Goal: Task Accomplishment & Management: Use online tool/utility

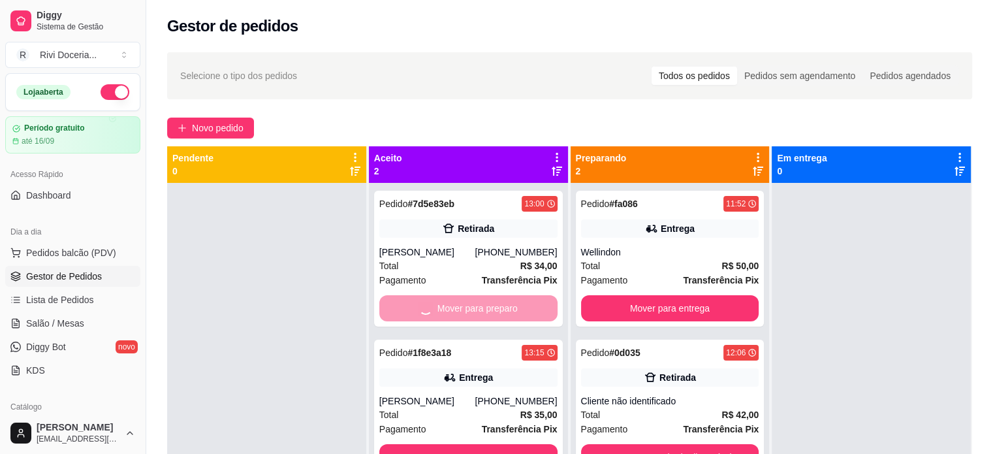
scroll to position [37, 0]
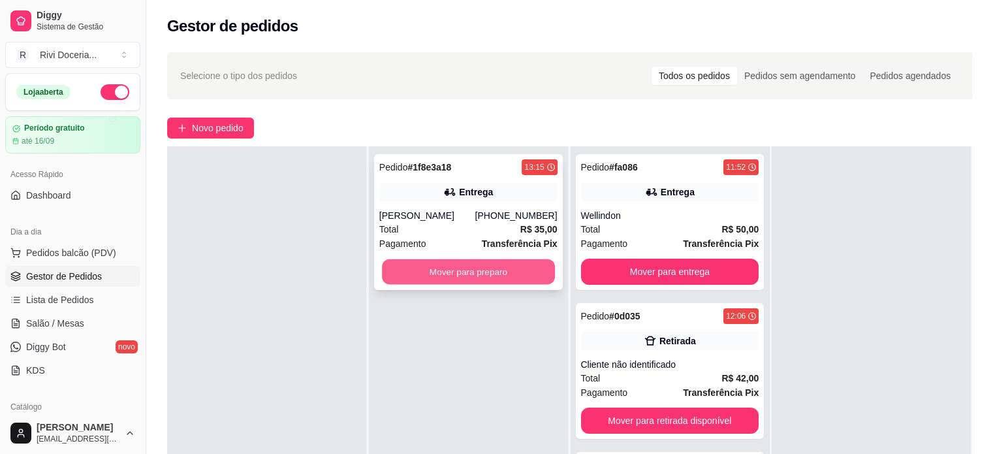
click at [435, 272] on button "Mover para preparo" at bounding box center [468, 271] width 173 height 25
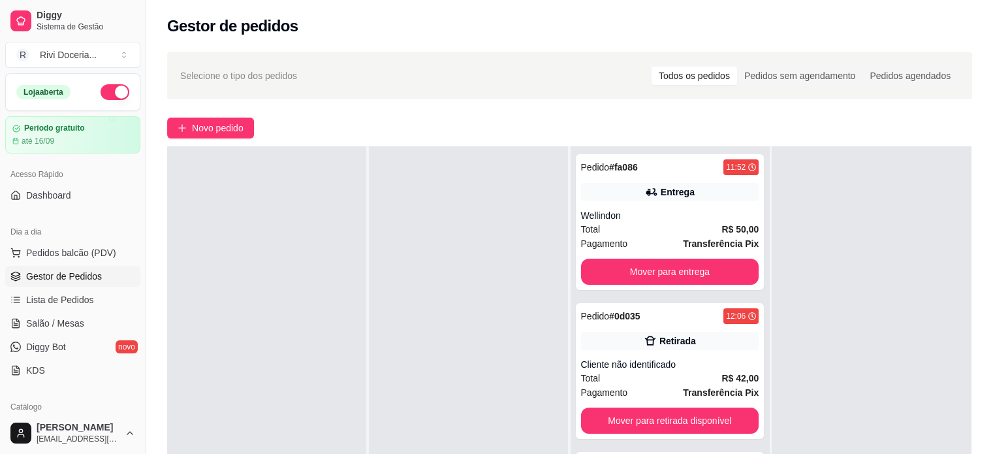
scroll to position [0, 0]
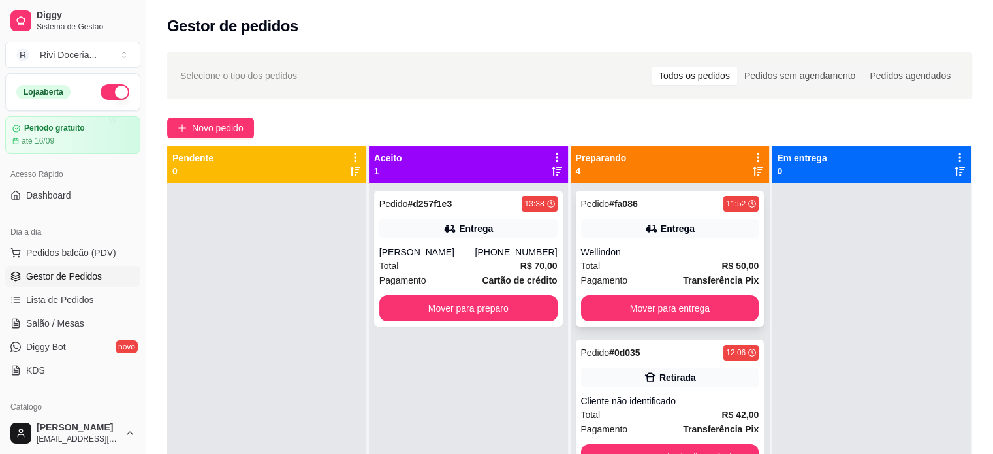
click at [667, 223] on div "Entrega" at bounding box center [678, 228] width 34 height 13
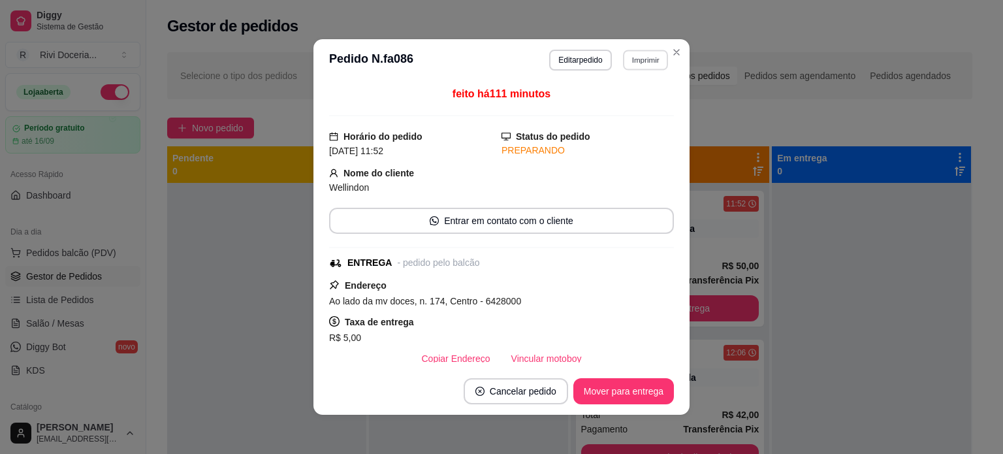
click at [640, 57] on button "Imprimir" at bounding box center [645, 60] width 45 height 20
click at [604, 114] on button "IMPRESSORA" at bounding box center [616, 105] width 91 height 20
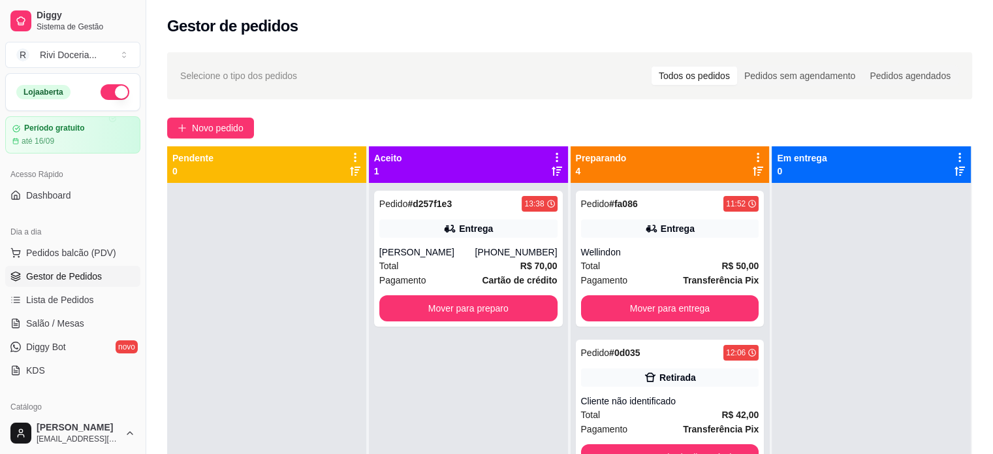
click at [670, 43] on div "Gestor de pedidos" at bounding box center [569, 22] width 847 height 44
click at [671, 42] on div "Gestor de pedidos" at bounding box center [569, 22] width 847 height 44
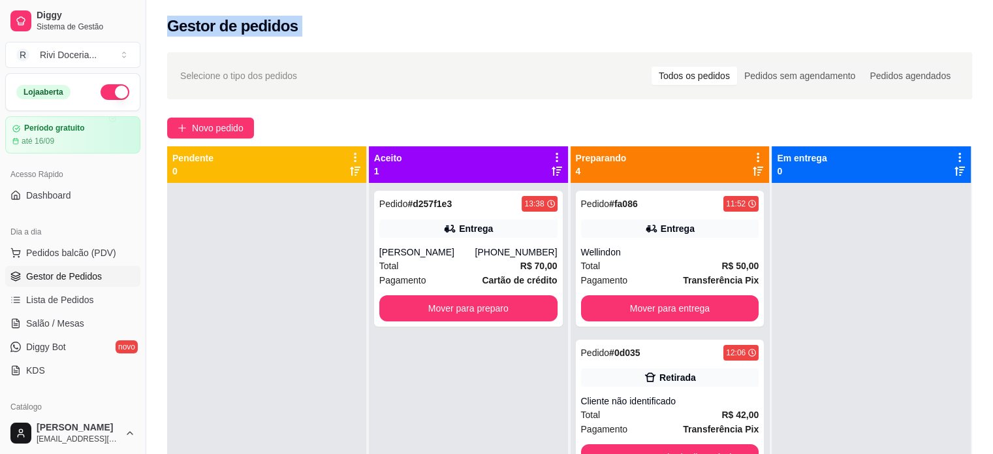
click at [676, 39] on div "Gestor de pedidos" at bounding box center [569, 22] width 847 height 44
click at [685, 27] on div "Gestor de pedidos" at bounding box center [569, 26] width 805 height 21
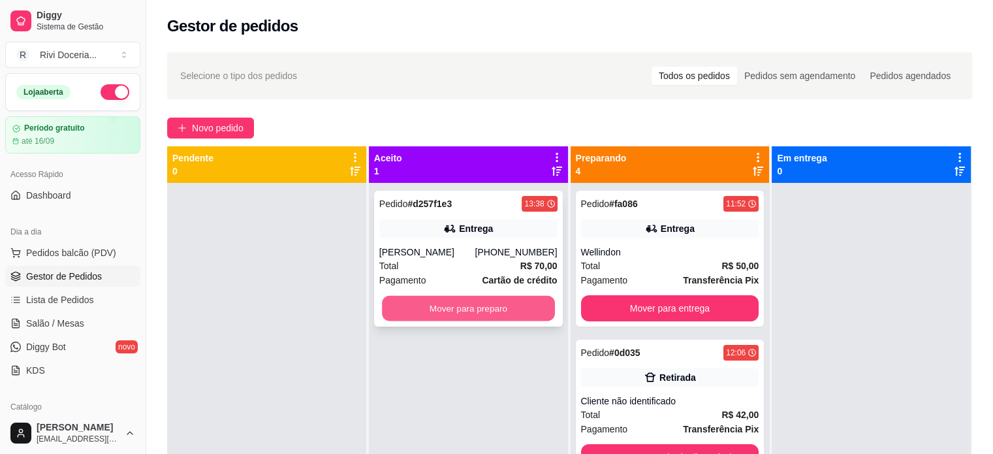
click at [441, 300] on button "Mover para preparo" at bounding box center [468, 308] width 173 height 25
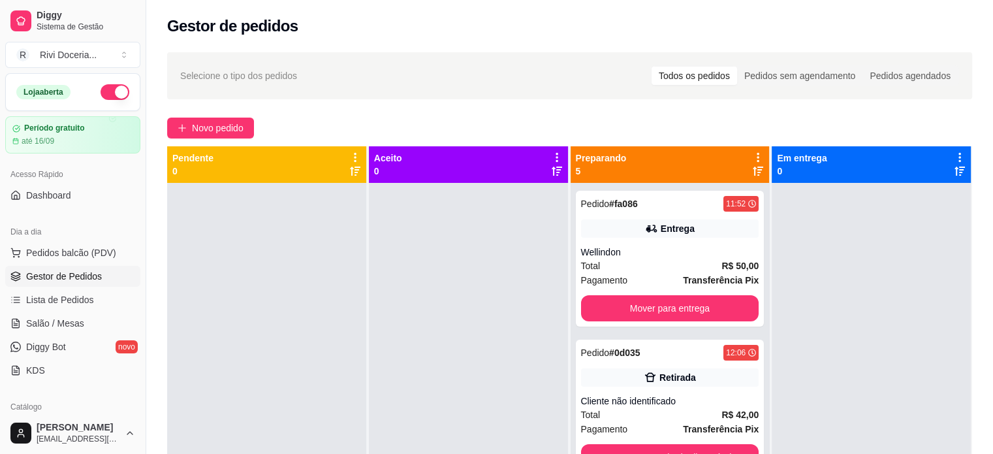
click at [441, 300] on div at bounding box center [468, 410] width 199 height 454
click at [449, 290] on div at bounding box center [468, 410] width 199 height 454
click at [454, 285] on div at bounding box center [468, 410] width 199 height 454
click at [457, 282] on div at bounding box center [468, 410] width 199 height 454
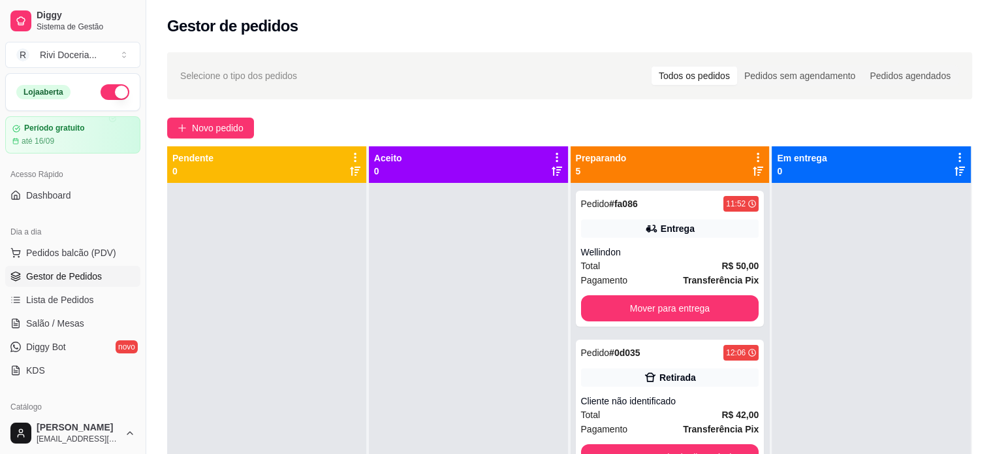
click at [457, 282] on div at bounding box center [468, 410] width 199 height 454
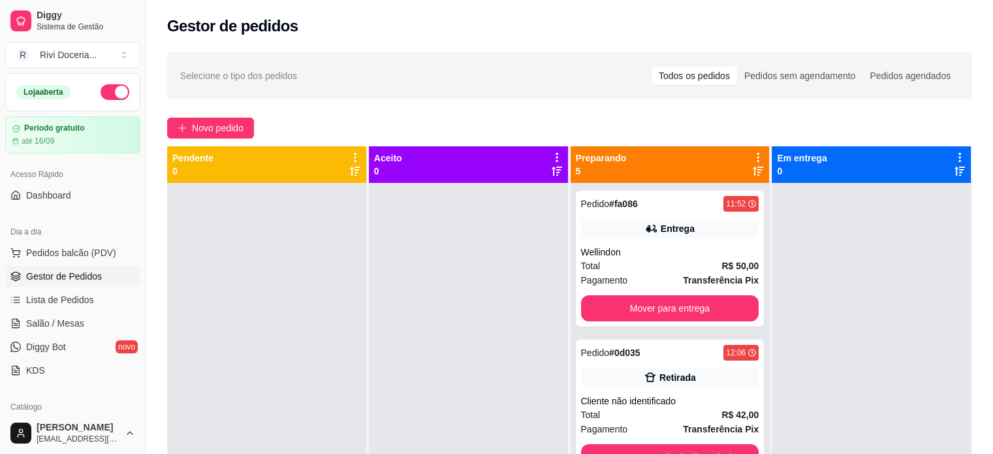
click at [465, 273] on div at bounding box center [468, 410] width 199 height 454
drag, startPoint x: 465, startPoint y: 273, endPoint x: 471, endPoint y: 267, distance: 8.3
click at [471, 267] on div at bounding box center [468, 410] width 199 height 454
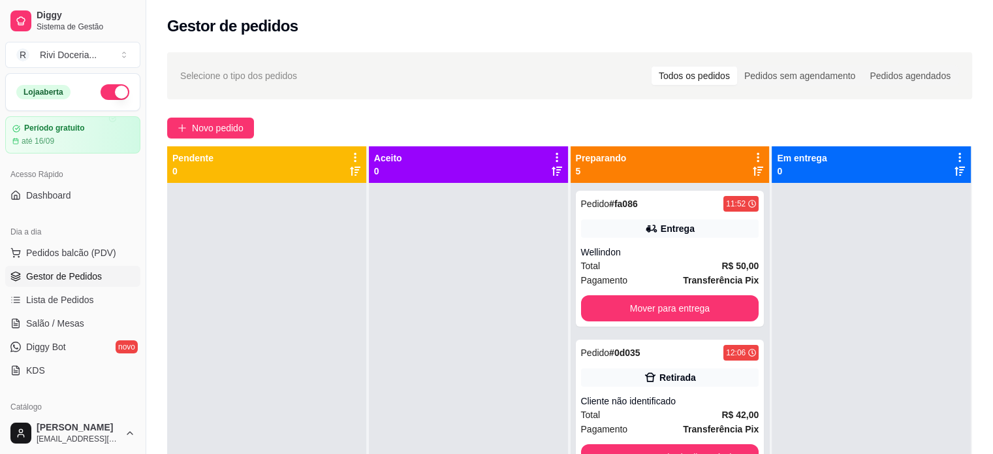
click at [480, 258] on div at bounding box center [468, 410] width 199 height 454
click at [483, 255] on div at bounding box center [468, 410] width 199 height 454
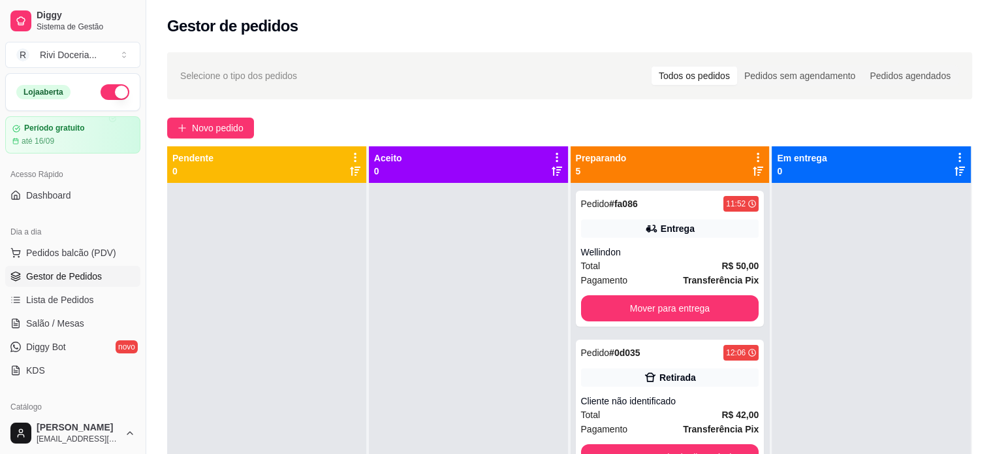
click at [483, 255] on div at bounding box center [468, 410] width 199 height 454
click at [484, 254] on div at bounding box center [468, 410] width 199 height 454
click at [479, 260] on div at bounding box center [468, 410] width 199 height 454
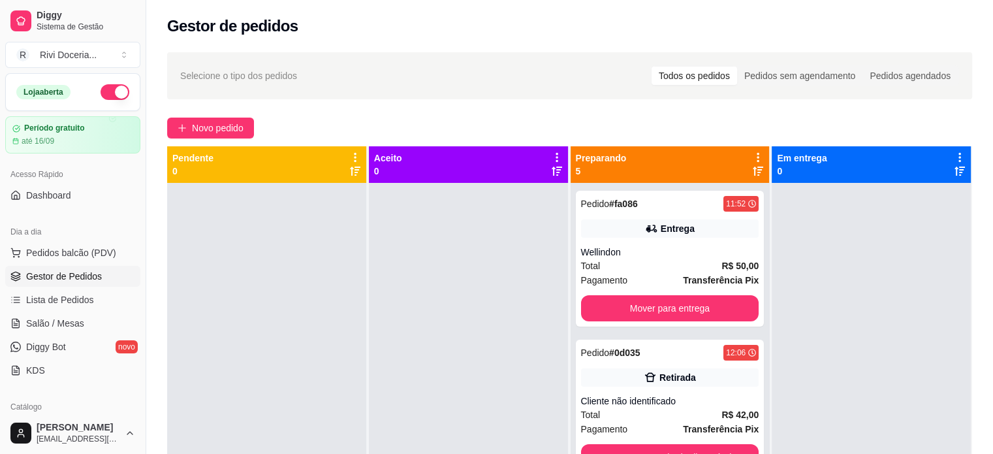
click at [479, 260] on div at bounding box center [468, 410] width 199 height 454
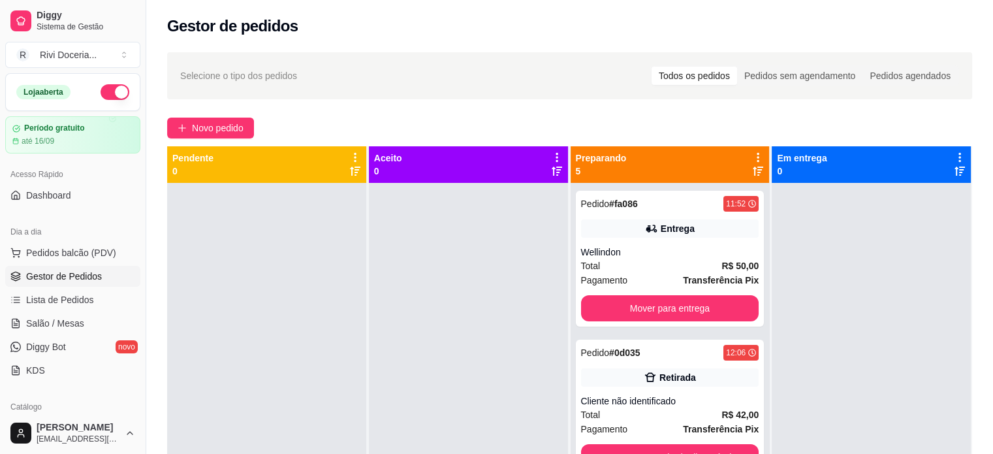
click at [483, 255] on div at bounding box center [468, 410] width 199 height 454
click at [494, 244] on div at bounding box center [468, 410] width 199 height 454
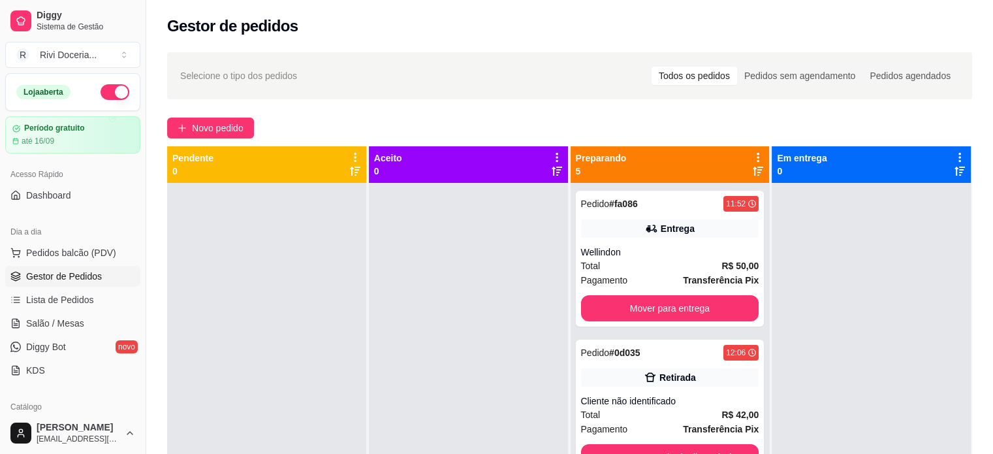
click at [494, 244] on div at bounding box center [468, 410] width 199 height 454
drag, startPoint x: 494, startPoint y: 244, endPoint x: 499, endPoint y: 239, distance: 6.9
click at [499, 239] on div at bounding box center [468, 410] width 199 height 454
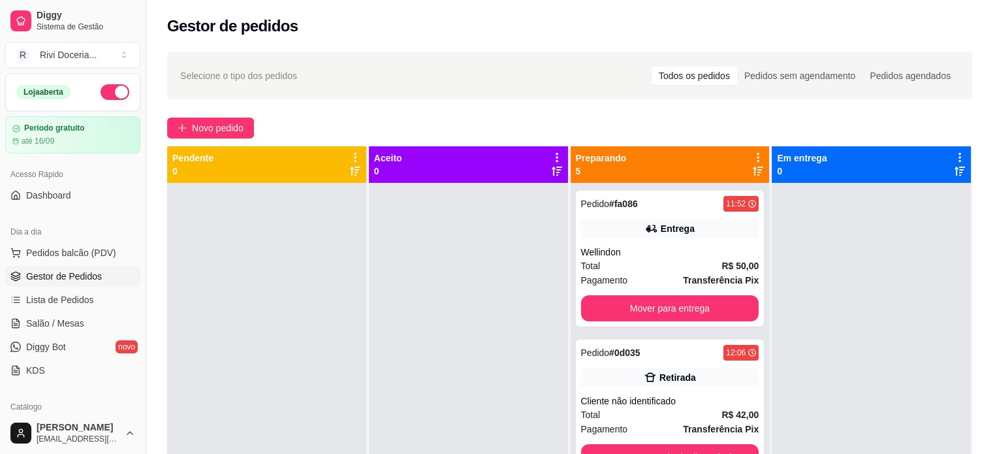
click at [499, 239] on div at bounding box center [468, 410] width 199 height 454
click at [507, 232] on div at bounding box center [468, 410] width 199 height 454
click at [511, 227] on div at bounding box center [468, 410] width 199 height 454
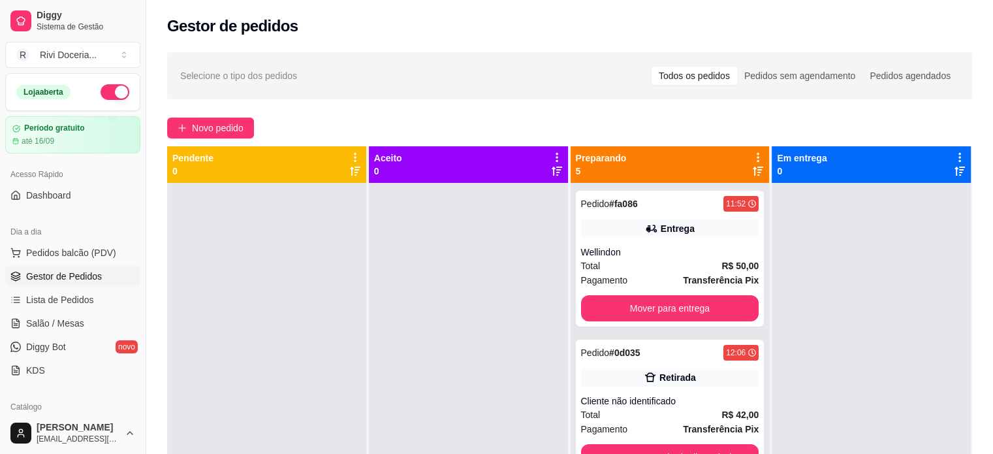
click at [515, 223] on div at bounding box center [468, 410] width 199 height 454
click at [562, 177] on div "Aceito 0" at bounding box center [468, 164] width 199 height 37
click at [563, 176] on div "Aceito 0" at bounding box center [469, 391] width 200 height 490
click at [568, 172] on div "Pendente 0 Aceito 0 Preparando 5 Pedido # fa086 11:52 Entrega Wellindon Total R…" at bounding box center [569, 373] width 805 height 454
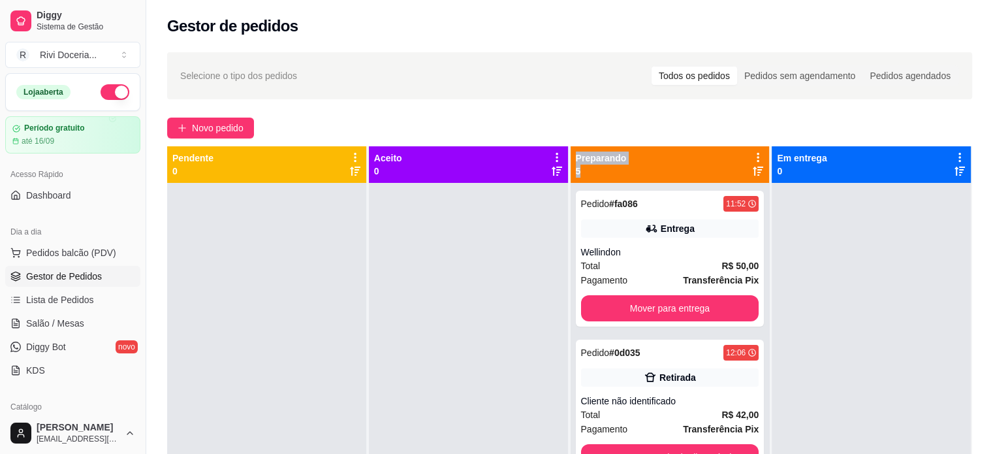
click at [570, 172] on div "Preparando 5" at bounding box center [669, 164] width 199 height 37
drag, startPoint x: 578, startPoint y: 161, endPoint x: 584, endPoint y: 157, distance: 6.9
click at [584, 157] on p "Preparando" at bounding box center [601, 157] width 51 height 13
click at [590, 151] on div "Preparando 5" at bounding box center [669, 164] width 199 height 37
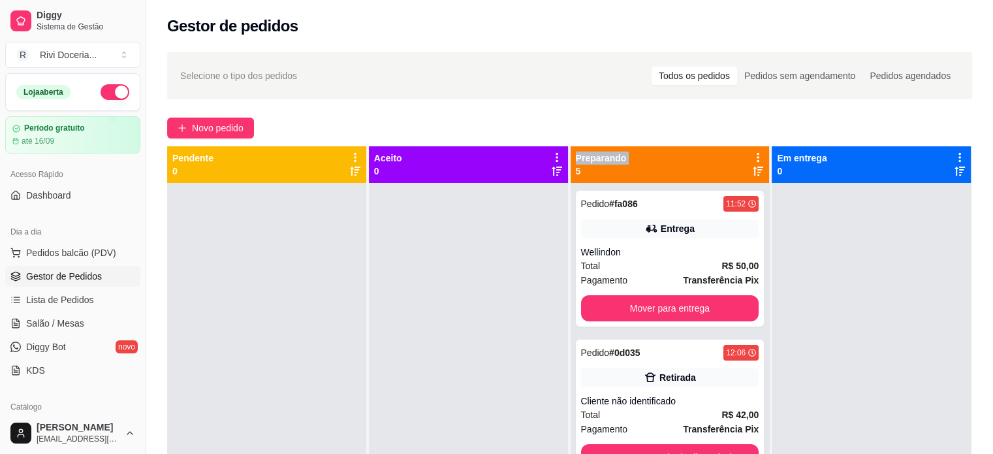
click at [590, 151] on div "Preparando 5" at bounding box center [669, 164] width 199 height 37
click at [614, 125] on div "Novo pedido" at bounding box center [569, 127] width 805 height 21
click at [619, 121] on div "Novo pedido" at bounding box center [569, 127] width 805 height 21
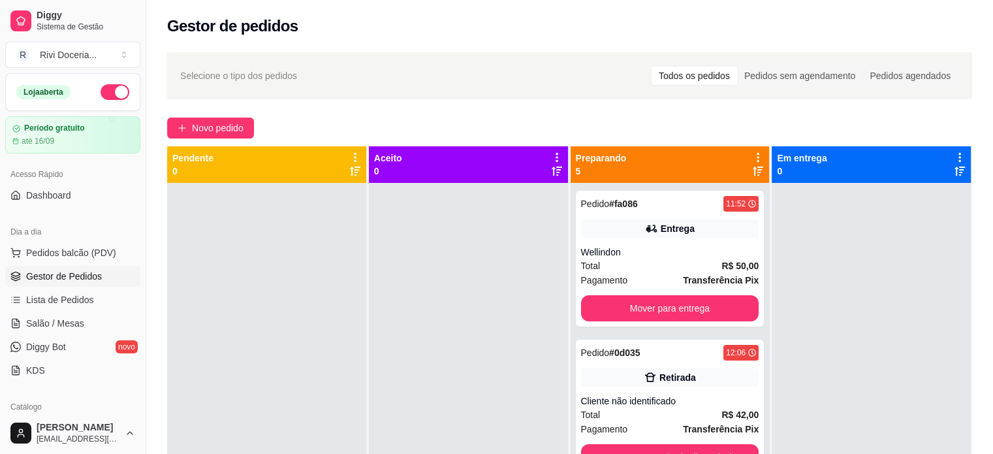
click at [620, 119] on div "Novo pedido" at bounding box center [569, 127] width 805 height 21
click at [627, 114] on div "Selecione o tipo dos pedidos Todos os pedidos Pedidos sem agendamento Pedidos a…" at bounding box center [569, 329] width 847 height 571
drag, startPoint x: 627, startPoint y: 114, endPoint x: 632, endPoint y: 109, distance: 6.9
click at [632, 109] on div "Selecione o tipo dos pedidos Todos os pedidos Pedidos sem agendamento Pedidos a…" at bounding box center [569, 329] width 847 height 571
click at [643, 96] on div "Selecione o tipo dos pedidos Todos os pedidos Pedidos sem agendamento Pedidos a…" at bounding box center [569, 75] width 805 height 47
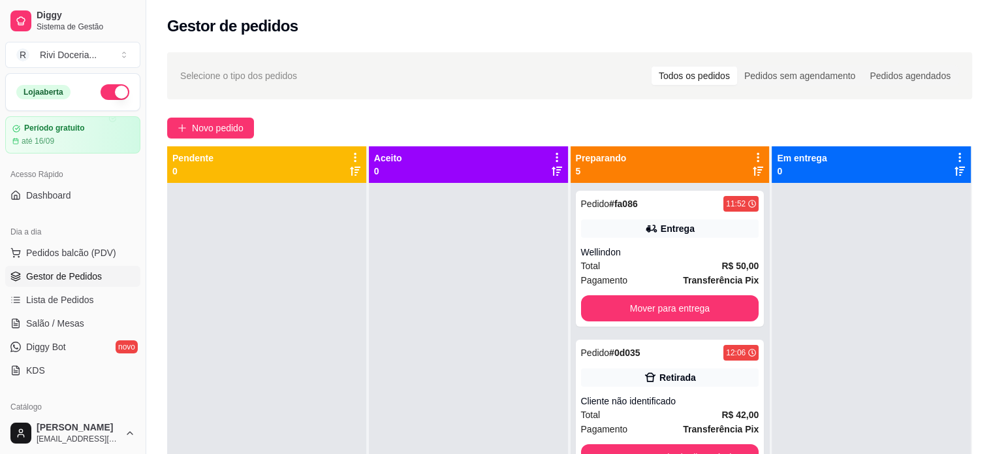
click at [653, 87] on div "Selecione o tipo dos pedidos Todos os pedidos Pedidos sem agendamento Pedidos a…" at bounding box center [569, 75] width 805 height 47
drag, startPoint x: 655, startPoint y: 86, endPoint x: 661, endPoint y: 80, distance: 7.4
click at [661, 80] on div "Selecione o tipo dos pedidos Todos os pedidos Pedidos sem agendamento Pedidos a…" at bounding box center [569, 75] width 779 height 21
click at [664, 76] on div "Todos os pedidos" at bounding box center [694, 76] width 86 height 18
drag, startPoint x: 673, startPoint y: 70, endPoint x: 679, endPoint y: 62, distance: 10.2
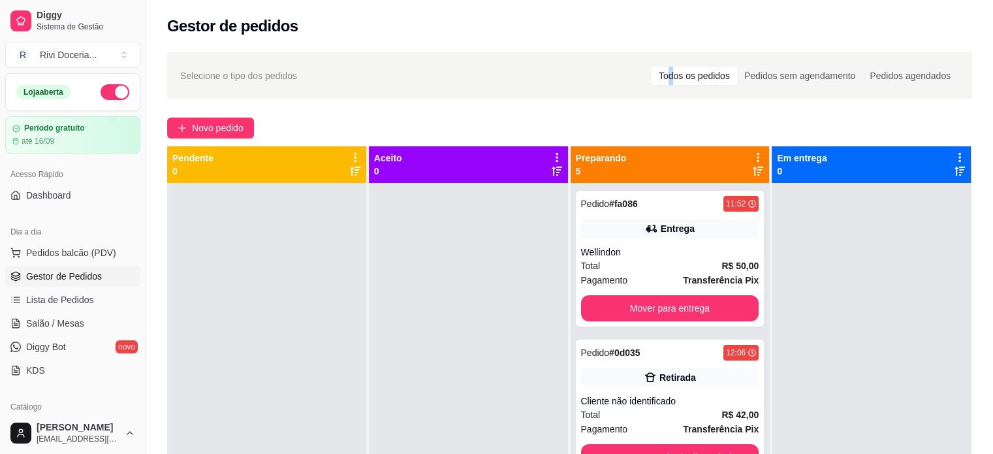
click at [678, 63] on div "Selecione o tipo dos pedidos Todos os pedidos Pedidos sem agendamento Pedidos a…" at bounding box center [569, 75] width 805 height 47
drag, startPoint x: 680, startPoint y: 62, endPoint x: 685, endPoint y: 57, distance: 7.4
click at [684, 57] on div "Selecione o tipo dos pedidos Todos os pedidos Pedidos sem agendamento Pedidos a…" at bounding box center [569, 75] width 805 height 47
click at [710, 33] on div "Gestor de pedidos" at bounding box center [569, 26] width 805 height 21
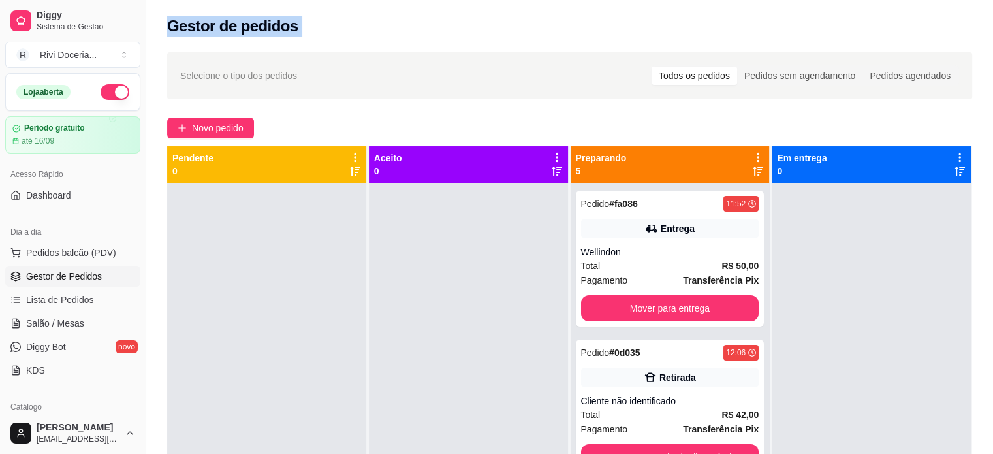
drag, startPoint x: 710, startPoint y: 33, endPoint x: 716, endPoint y: 28, distance: 8.0
click at [716, 28] on div "Gestor de pedidos" at bounding box center [569, 26] width 805 height 21
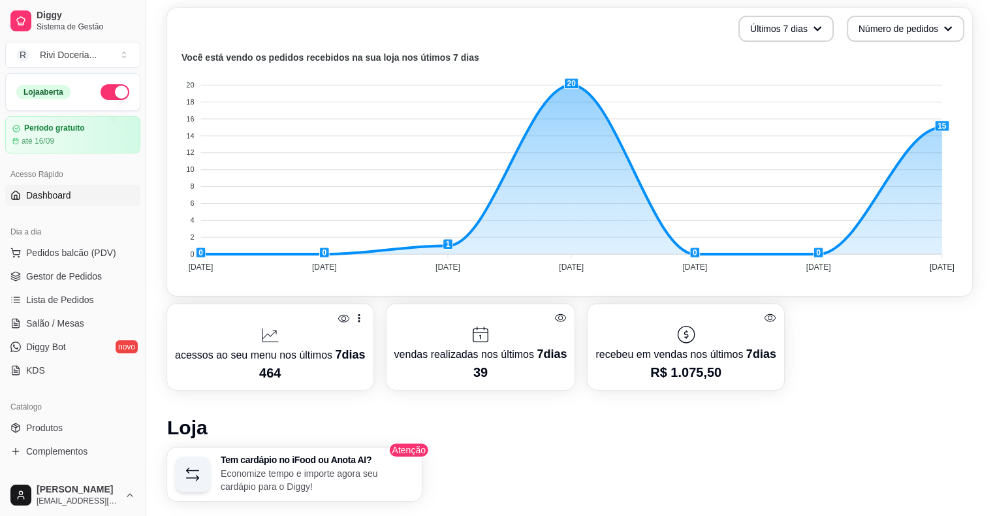
scroll to position [394, 0]
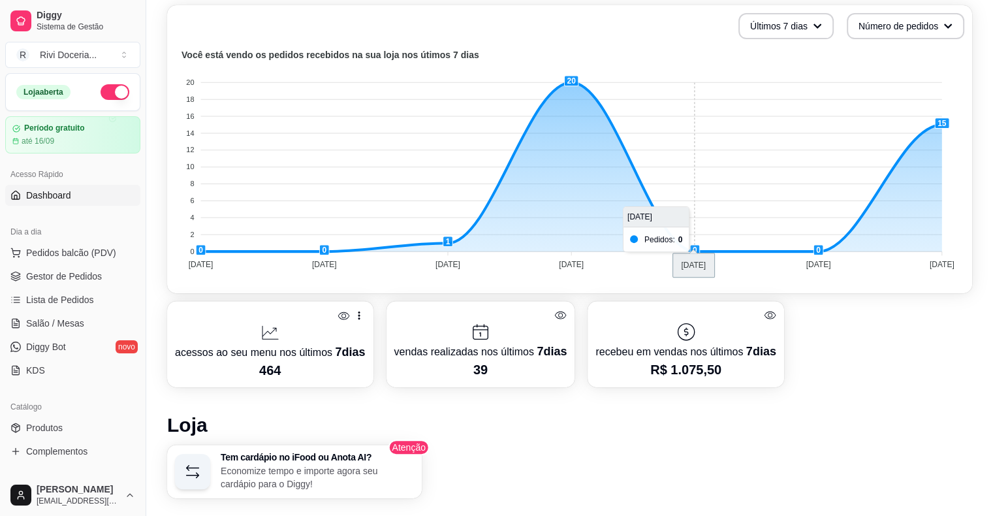
click at [730, 111] on foreignobject at bounding box center [569, 161] width 789 height 228
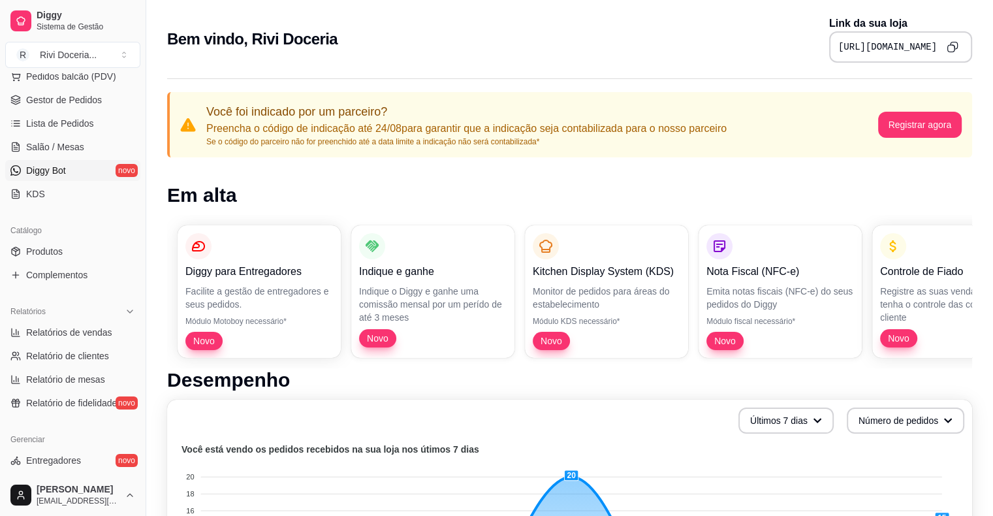
scroll to position [185, 0]
